Goal: Task Accomplishment & Management: Complete application form

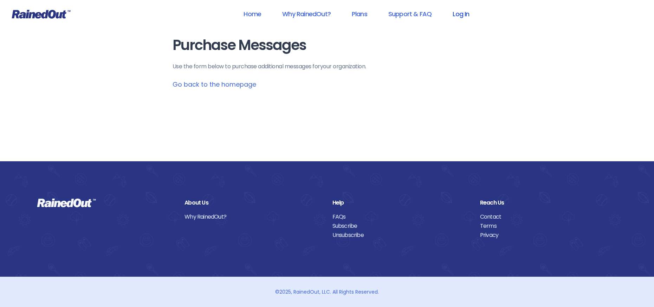
click at [459, 12] on link "Log In" at bounding box center [461, 14] width 35 height 16
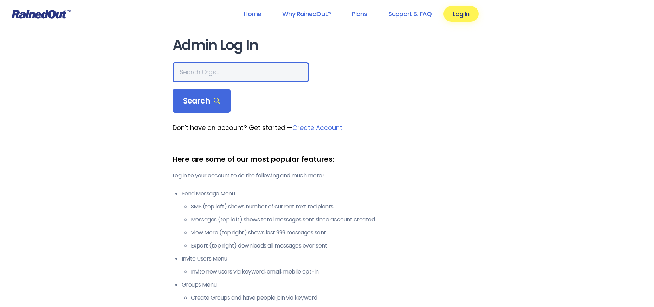
click at [188, 76] on input "text" at bounding box center [241, 72] width 136 height 20
type input "[PERSON_NAME]"
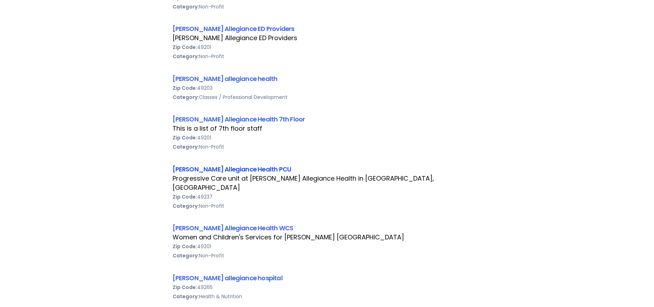
scroll to position [316, 0]
click at [224, 223] on link "[PERSON_NAME] Allegiance Health WCS" at bounding box center [233, 227] width 121 height 9
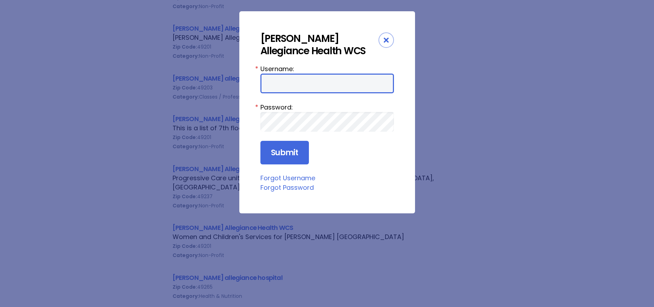
click at [265, 89] on input "Username:" at bounding box center [327, 83] width 134 height 20
type input "aprevos1"
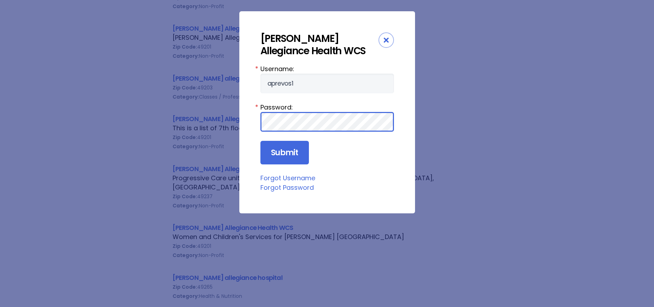
click at [260, 141] on input "Submit" at bounding box center [284, 153] width 49 height 24
